Goal: Task Accomplishment & Management: Manage account settings

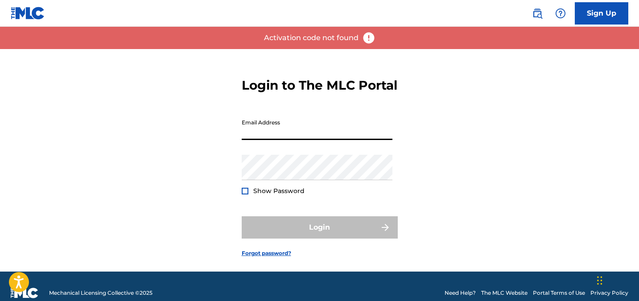
click at [288, 140] on input "Email Address" at bounding box center [317, 127] width 151 height 25
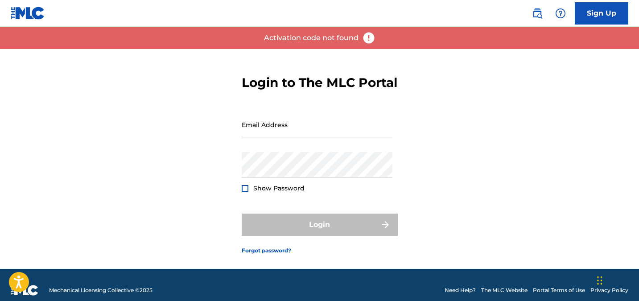
scroll to position [3, 0]
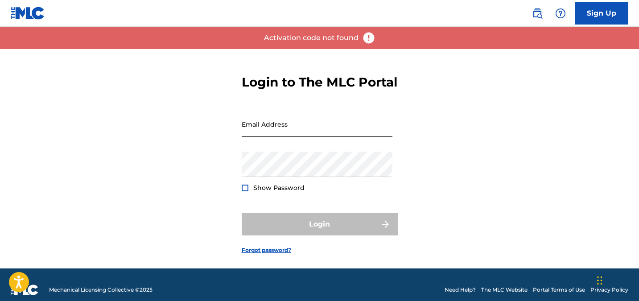
click at [286, 137] on input "Email Address" at bounding box center [317, 124] width 151 height 25
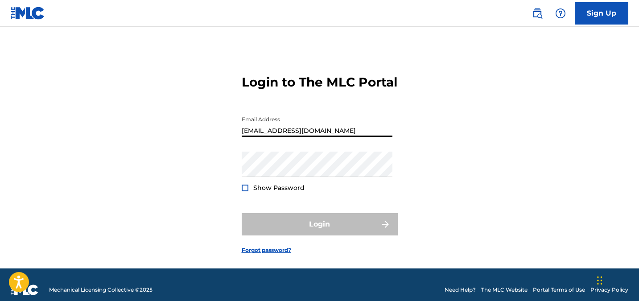
type input "[EMAIL_ADDRESS][DOMAIN_NAME]"
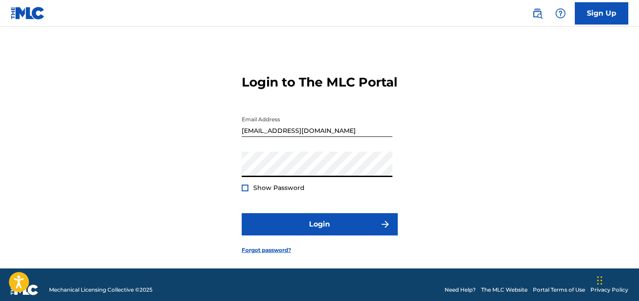
click at [242, 213] on button "Login" at bounding box center [320, 224] width 156 height 22
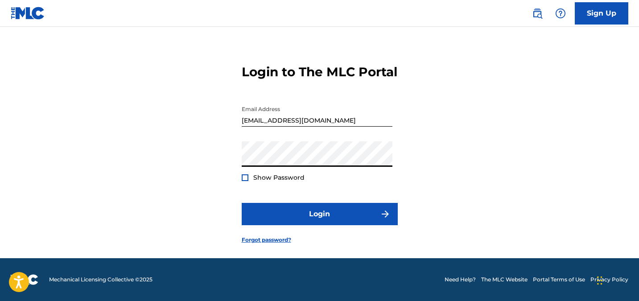
scroll to position [17, 0]
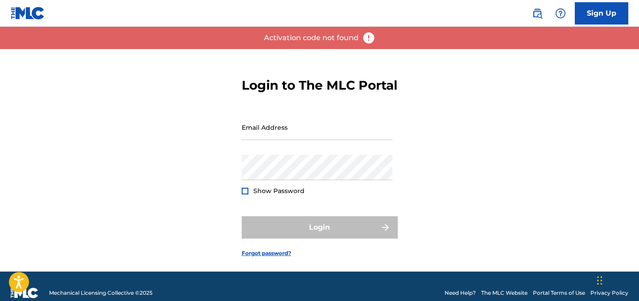
click at [278, 272] on form "Login to The MLC Portal Email Address Password Show Password Login Forgot passw…" at bounding box center [320, 160] width 156 height 223
click at [278, 257] on link "Forgot password?" at bounding box center [267, 253] width 50 height 8
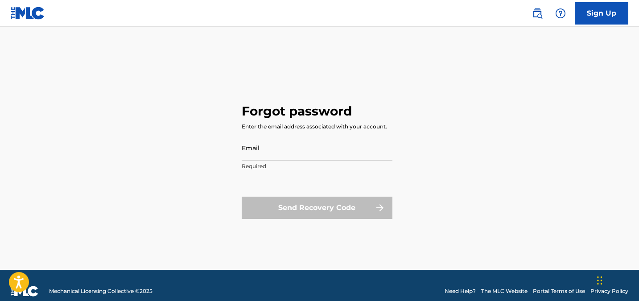
click at [295, 163] on p "Required" at bounding box center [317, 166] width 151 height 8
click at [294, 155] on input "Email" at bounding box center [317, 147] width 151 height 25
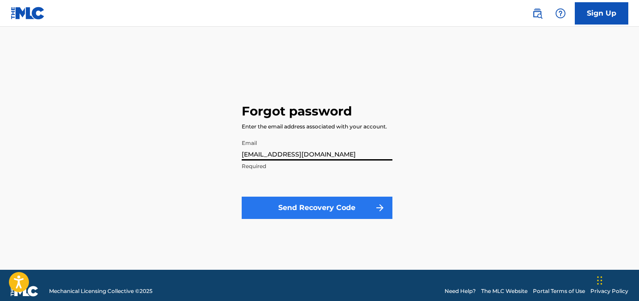
type input "[EMAIL_ADDRESS][DOMAIN_NAME]"
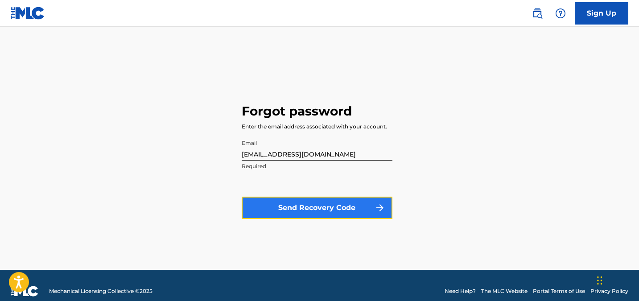
click at [276, 207] on button "Send Recovery Code" at bounding box center [317, 208] width 151 height 22
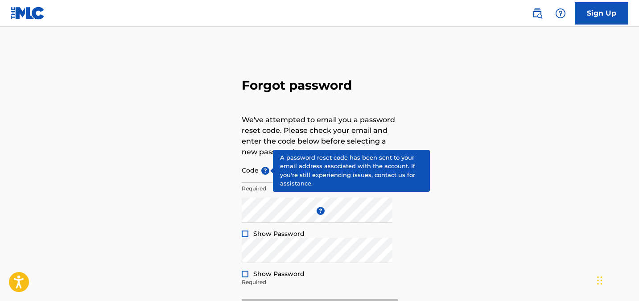
click at [261, 169] on span "?" at bounding box center [265, 171] width 8 height 8
click at [261, 169] on input "Code ?" at bounding box center [317, 169] width 151 height 25
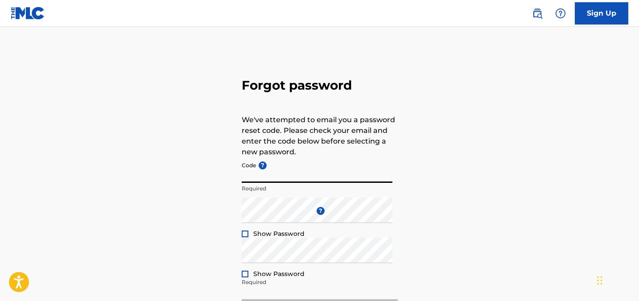
type input "v"
paste input "FP_317f6ce11260f9674ae59b59c490"
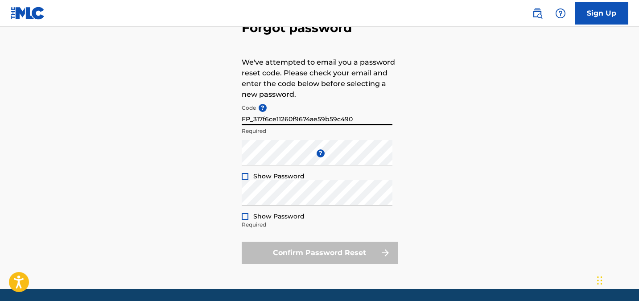
scroll to position [88, 0]
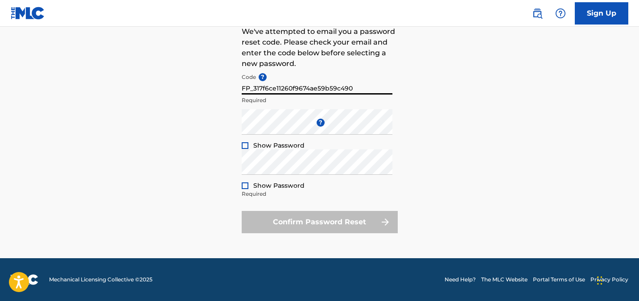
type input "FP_317f6ce11260f9674ae59b59c490"
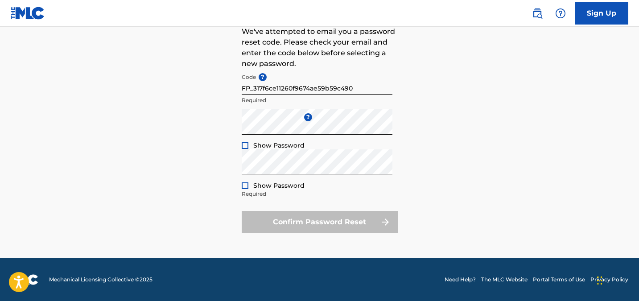
click at [243, 145] on div at bounding box center [245, 145] width 7 height 7
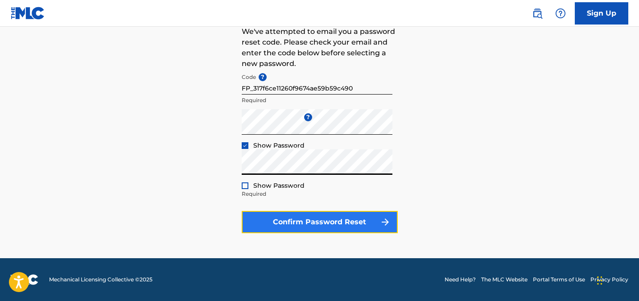
click at [270, 220] on button "Confirm Password Reset" at bounding box center [320, 222] width 156 height 22
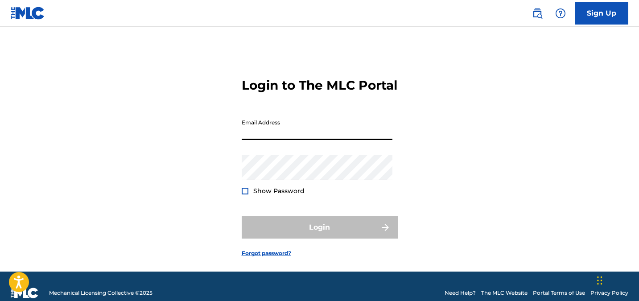
click at [290, 140] on input "Email Address" at bounding box center [317, 127] width 151 height 25
type input "katmanatos@gmail.com"
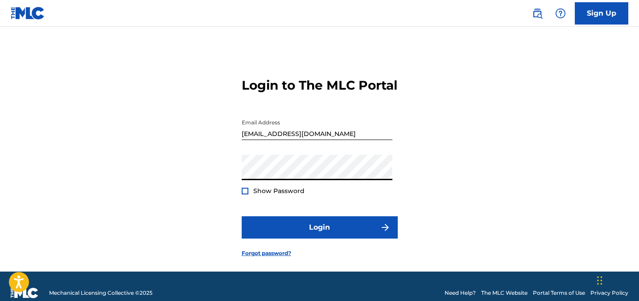
click at [259, 195] on div "Password Show Password" at bounding box center [317, 175] width 151 height 40
click at [260, 196] on span "Show Password" at bounding box center [278, 191] width 51 height 9
click at [258, 195] on span "Show Password" at bounding box center [278, 191] width 51 height 8
click at [240, 205] on div "Login to The MLC Portal Email Address katmanatos@gmail.com Password Show Passwo…" at bounding box center [320, 160] width 625 height 223
click at [242, 195] on div at bounding box center [245, 191] width 7 height 7
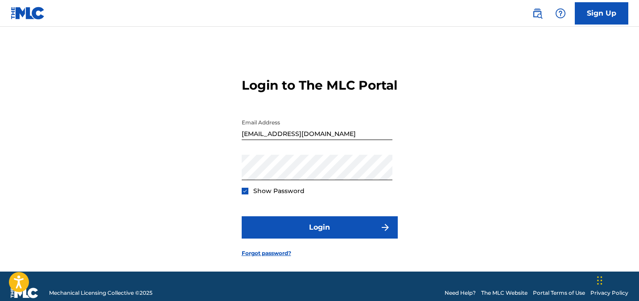
click at [262, 231] on form "Login to The MLC Portal Email Address katmanatos@gmail.com Password Show Passwo…" at bounding box center [320, 160] width 156 height 223
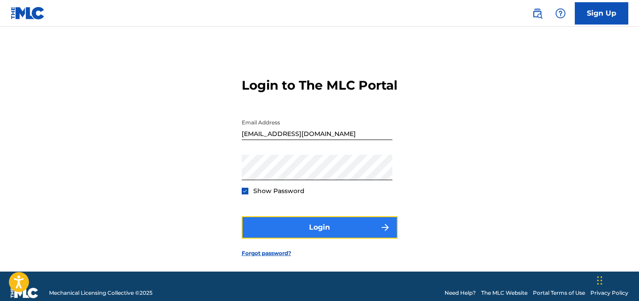
click at [270, 239] on button "Login" at bounding box center [320, 227] width 156 height 22
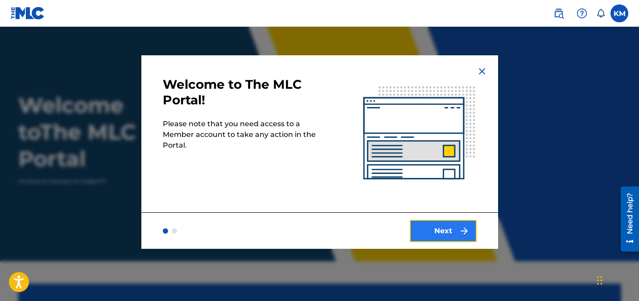
click at [438, 233] on button "Next" at bounding box center [443, 231] width 67 height 22
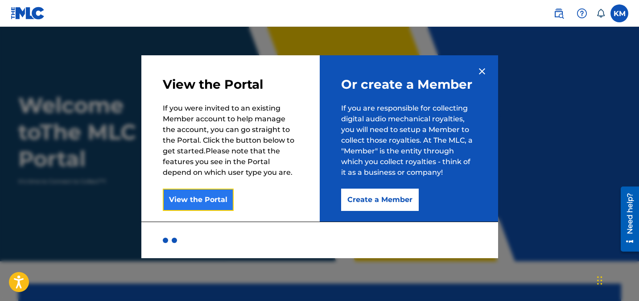
click at [197, 207] on button "View the Portal" at bounding box center [198, 200] width 71 height 22
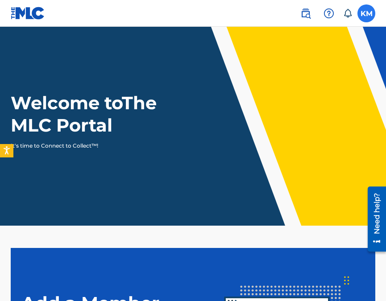
click at [365, 12] on label at bounding box center [366, 13] width 18 height 18
click at [366, 13] on input "KM Katherine Manatos katmanatos@gmail.com Notification Preferences Profile Log …" at bounding box center [366, 13] width 0 height 0
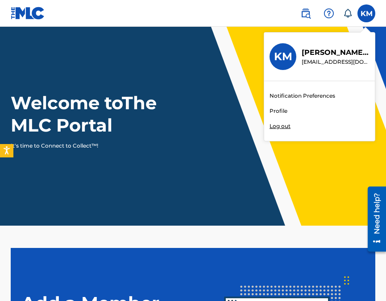
click at [301, 59] on div "Katherine Manatos katmanatos@gmail.com" at bounding box center [332, 56] width 73 height 19
click at [366, 13] on input "KM Katherine Manatos katmanatos@gmail.com Notification Preferences Profile Log …" at bounding box center [366, 13] width 0 height 0
click at [280, 110] on link "Profile" at bounding box center [278, 111] width 18 height 8
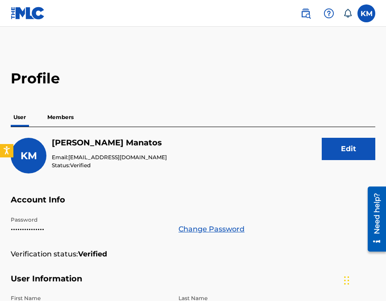
click at [61, 119] on p "Members" at bounding box center [61, 117] width 32 height 19
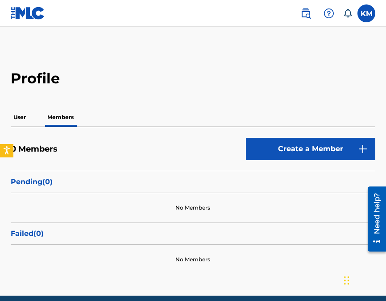
click at [29, 10] on img at bounding box center [28, 13] width 34 height 13
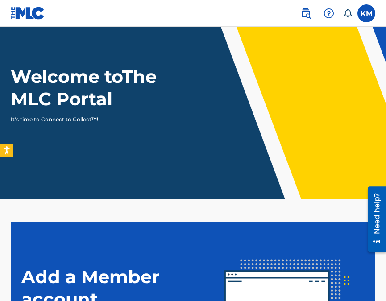
scroll to position [14, 0]
